Goal: Obtain resource: Download file/media

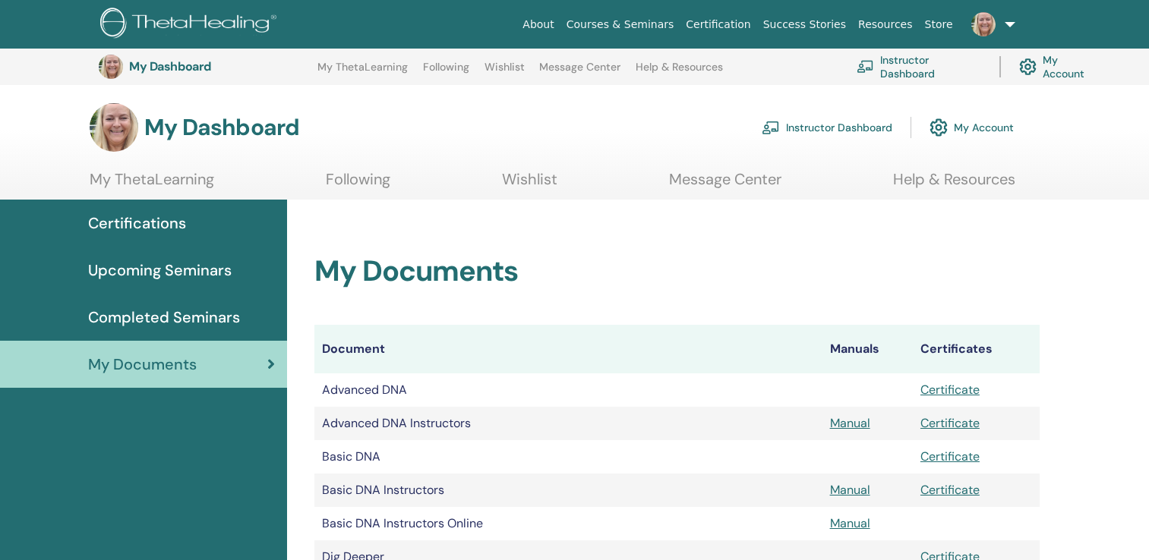
scroll to position [341, 0]
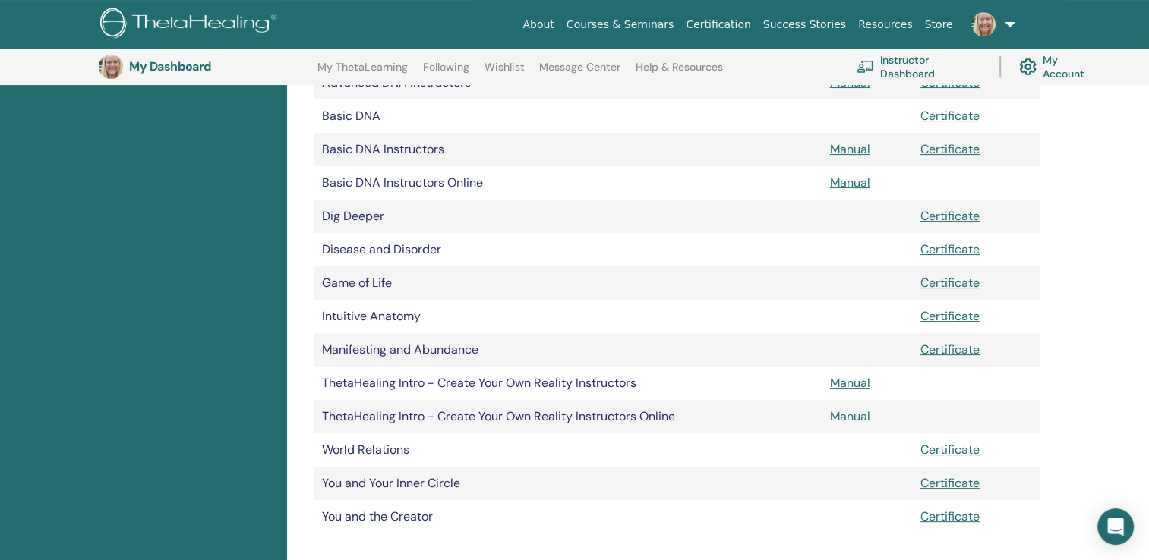
click at [849, 417] on link "Manual" at bounding box center [850, 417] width 40 height 16
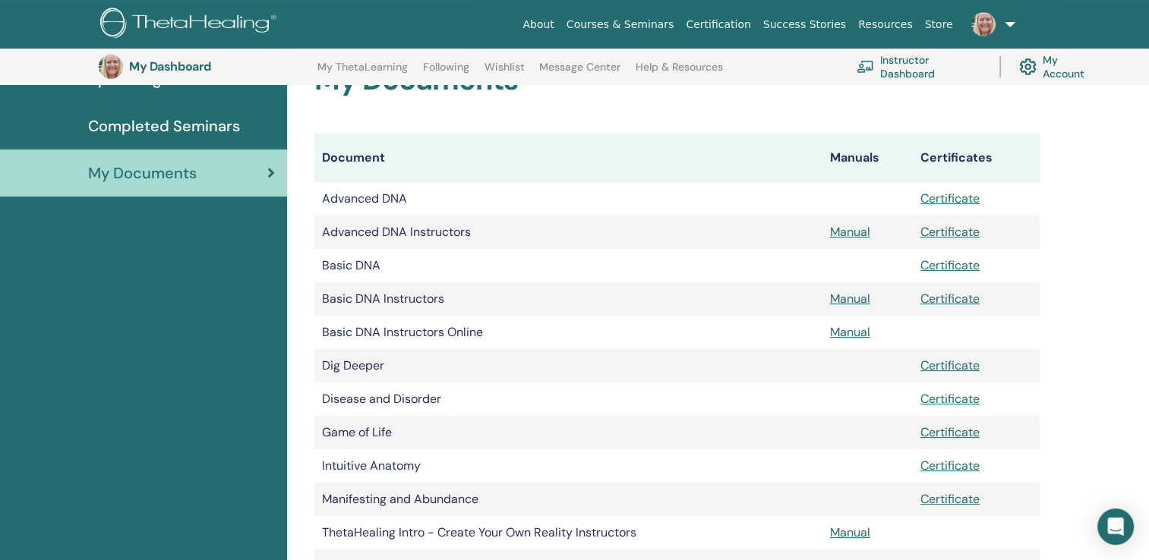
scroll to position [187, 0]
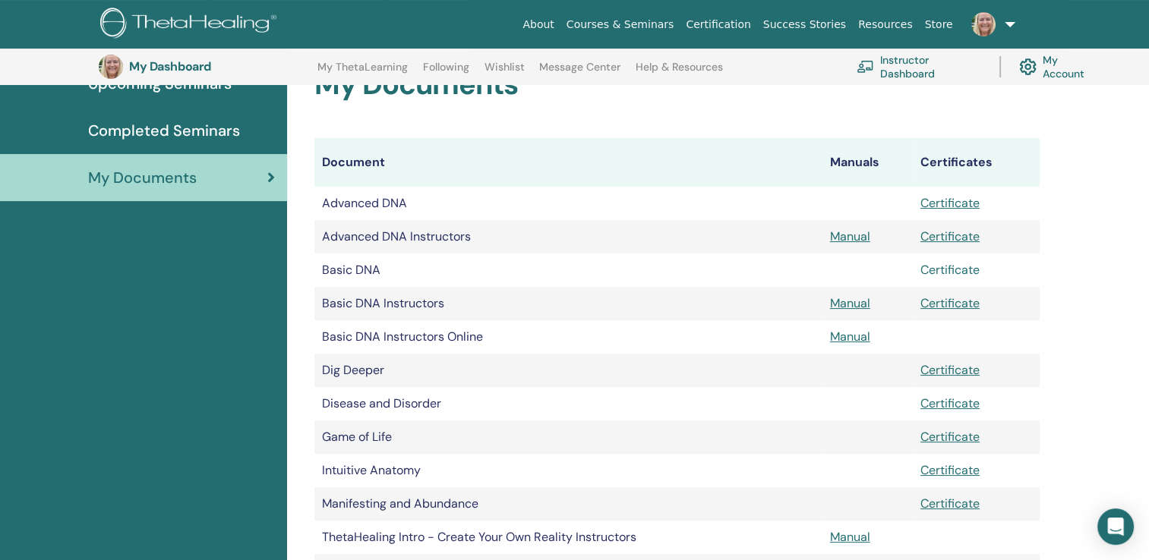
click at [945, 271] on link "Certificate" at bounding box center [949, 270] width 59 height 16
click at [951, 302] on link "Certificate" at bounding box center [949, 303] width 59 height 16
click at [942, 238] on link "Certificate" at bounding box center [949, 237] width 59 height 16
click at [167, 128] on span "Completed Seminars" at bounding box center [164, 130] width 152 height 23
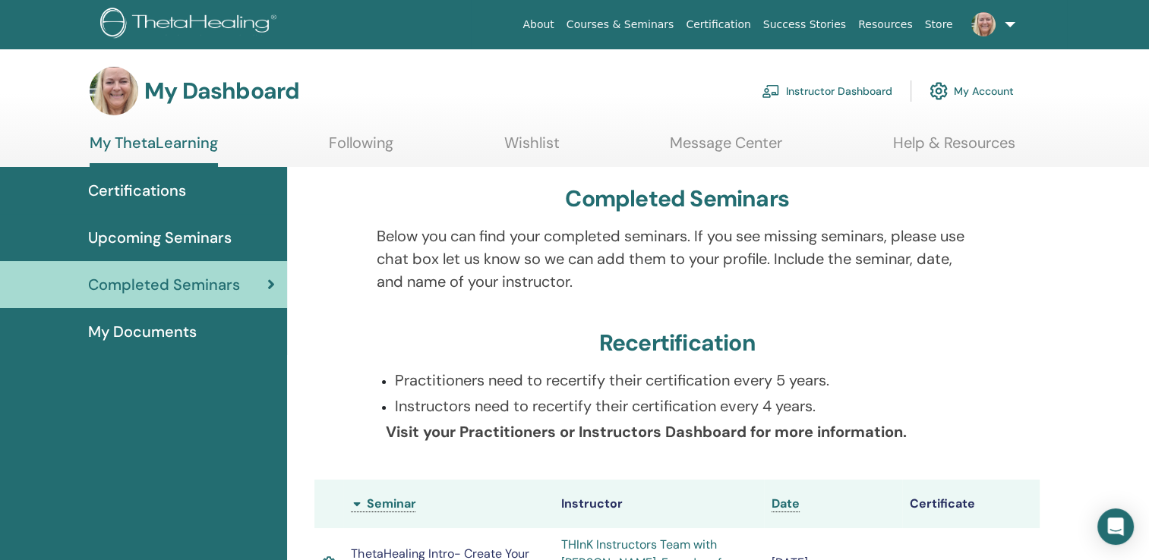
click at [1009, 24] on link at bounding box center [990, 24] width 62 height 49
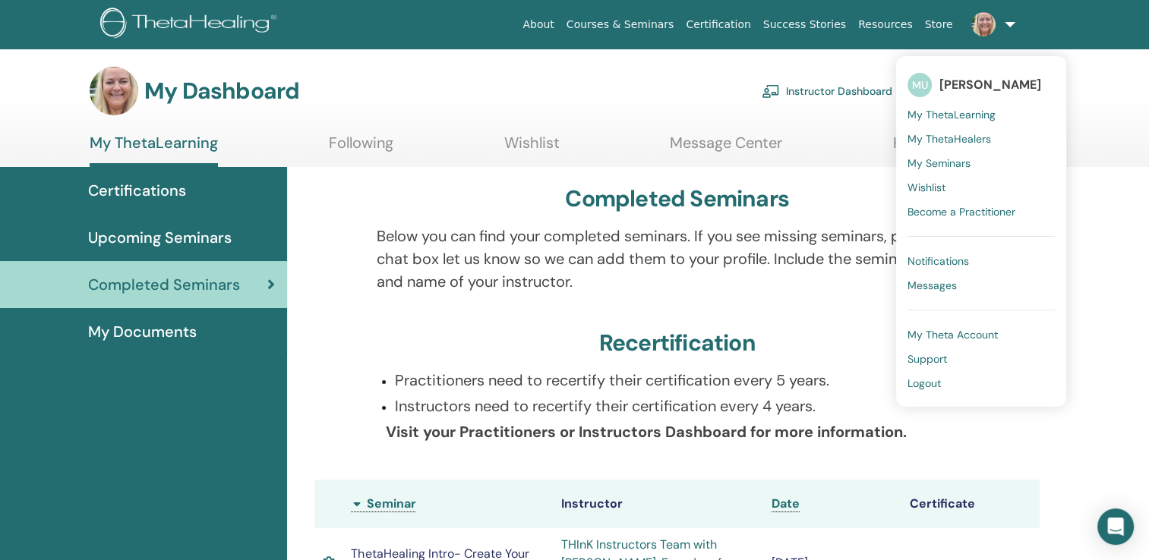
click at [1010, 24] on link at bounding box center [990, 24] width 62 height 49
